Goal: Task Accomplishment & Management: Use online tool/utility

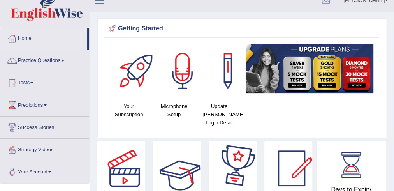
scroll to position [11, 0]
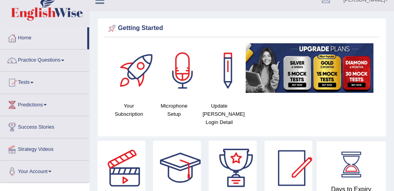
click at [36, 80] on link "Tests" at bounding box center [44, 81] width 89 height 19
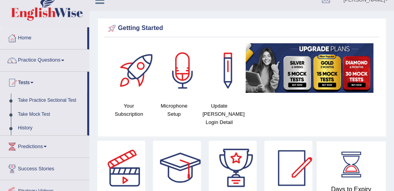
click at [52, 98] on link "Take Practice Sectional Test" at bounding box center [50, 100] width 73 height 14
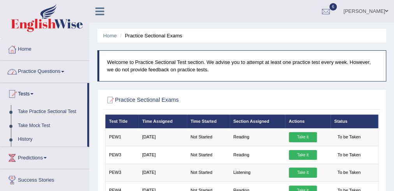
click at [65, 69] on link "Practice Questions" at bounding box center [44, 70] width 89 height 19
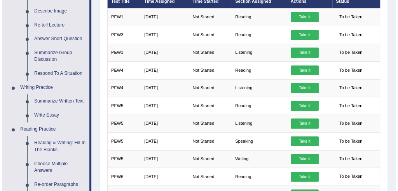
scroll to position [120, 0]
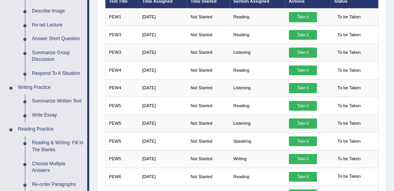
click at [305, 156] on link "Take it" at bounding box center [303, 159] width 28 height 10
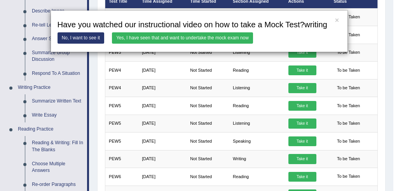
click at [183, 37] on link "Yes, I have seen that and want to undertake the mock exam now" at bounding box center [182, 37] width 141 height 11
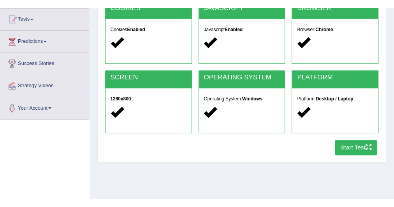
scroll to position [83, 0]
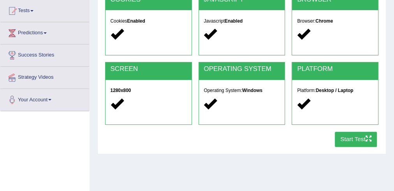
click at [356, 135] on button "Start Test" at bounding box center [355, 138] width 42 height 15
